Goal: Find specific page/section: Find specific page/section

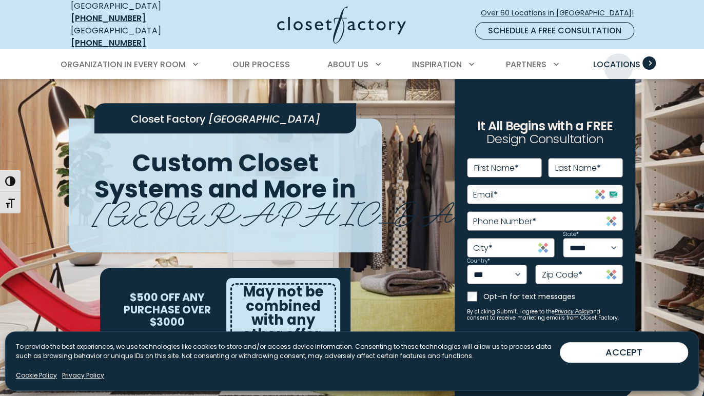
click at [618, 60] on span "Locations" at bounding box center [616, 64] width 47 height 12
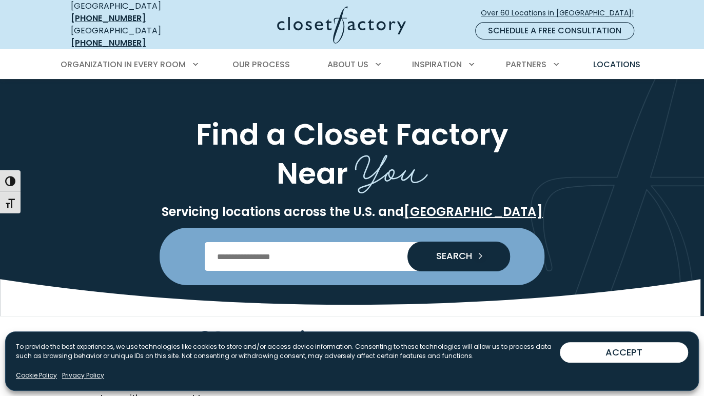
click at [274, 242] on input "Enter Postal Code" at bounding box center [352, 256] width 295 height 29
type input "*****"
click at [407, 242] on button "SEARCH" at bounding box center [458, 257] width 103 height 30
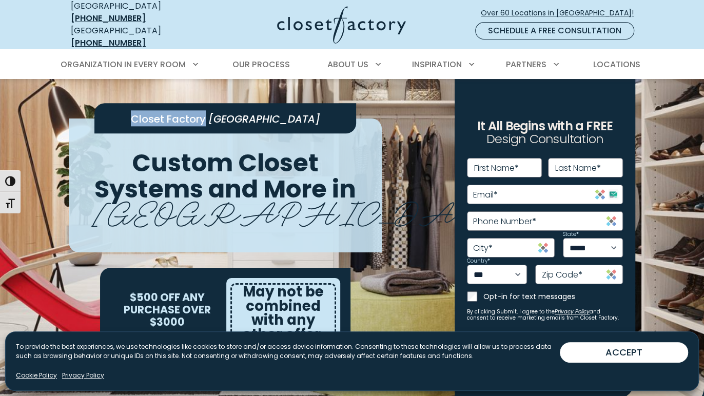
drag, startPoint x: 149, startPoint y: 108, endPoint x: 219, endPoint y: 103, distance: 70.0
click at [219, 111] on span "Closet Factory Orange County" at bounding box center [225, 118] width 189 height 14
click at [300, 112] on span "[GEOGRAPHIC_DATA]" at bounding box center [264, 119] width 112 height 14
click at [303, 112] on span "[GEOGRAPHIC_DATA]" at bounding box center [264, 119] width 112 height 14
copy span "Closet Factory Orange County"
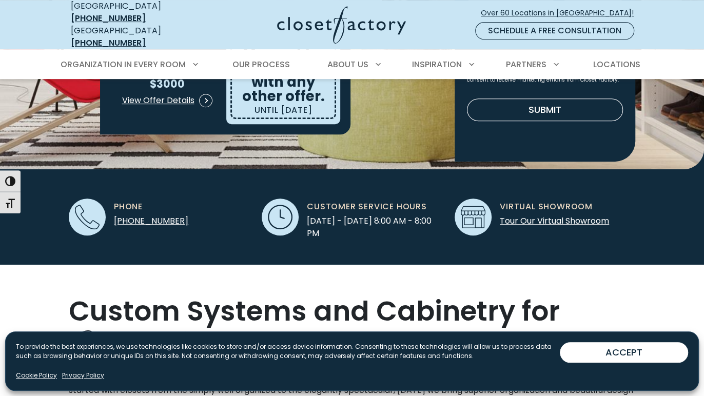
scroll to position [283, 0]
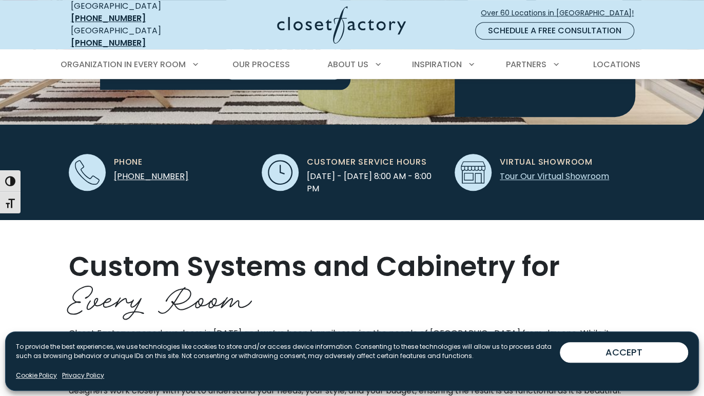
click at [543, 170] on link "Tour Our Virtual Showroom" at bounding box center [554, 176] width 109 height 12
